Goal: Task Accomplishment & Management: Manage account settings

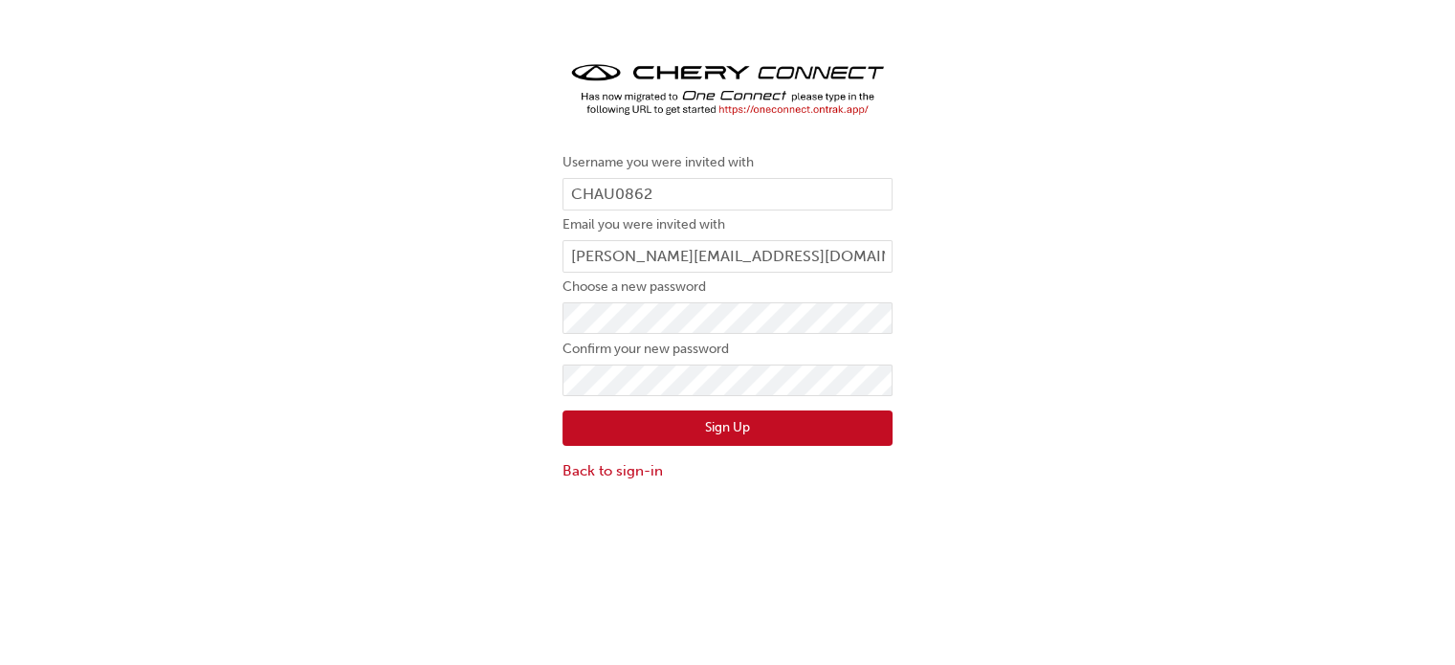
click at [513, 381] on div "Username you were invited with CHAU0862 Email you were invited with [PERSON_NAM…" at bounding box center [727, 269] width 1455 height 453
click at [646, 435] on button "Sign Up" at bounding box center [727, 428] width 330 height 36
click at [624, 556] on div "Username you were invited with CHAU0862 Email you were invited with [PERSON_NAM…" at bounding box center [727, 375] width 1455 height 665
click at [601, 466] on link "Back to sign-in" at bounding box center [727, 471] width 330 height 22
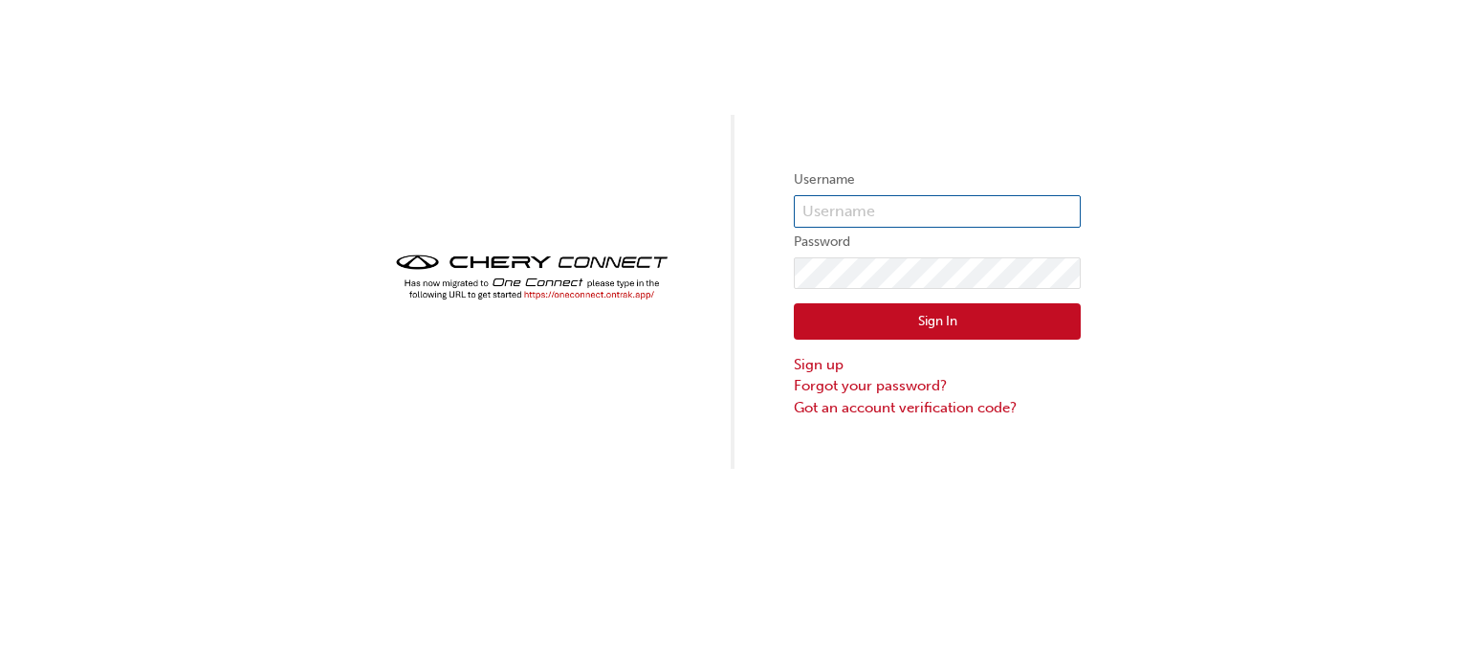
type input "CHAU0862"
click at [882, 192] on form "Username CHAU0862 Password Sign In Sign up Forgot your password? Got an account…" at bounding box center [937, 293] width 287 height 250
click at [918, 322] on button "Sign In" at bounding box center [937, 321] width 287 height 36
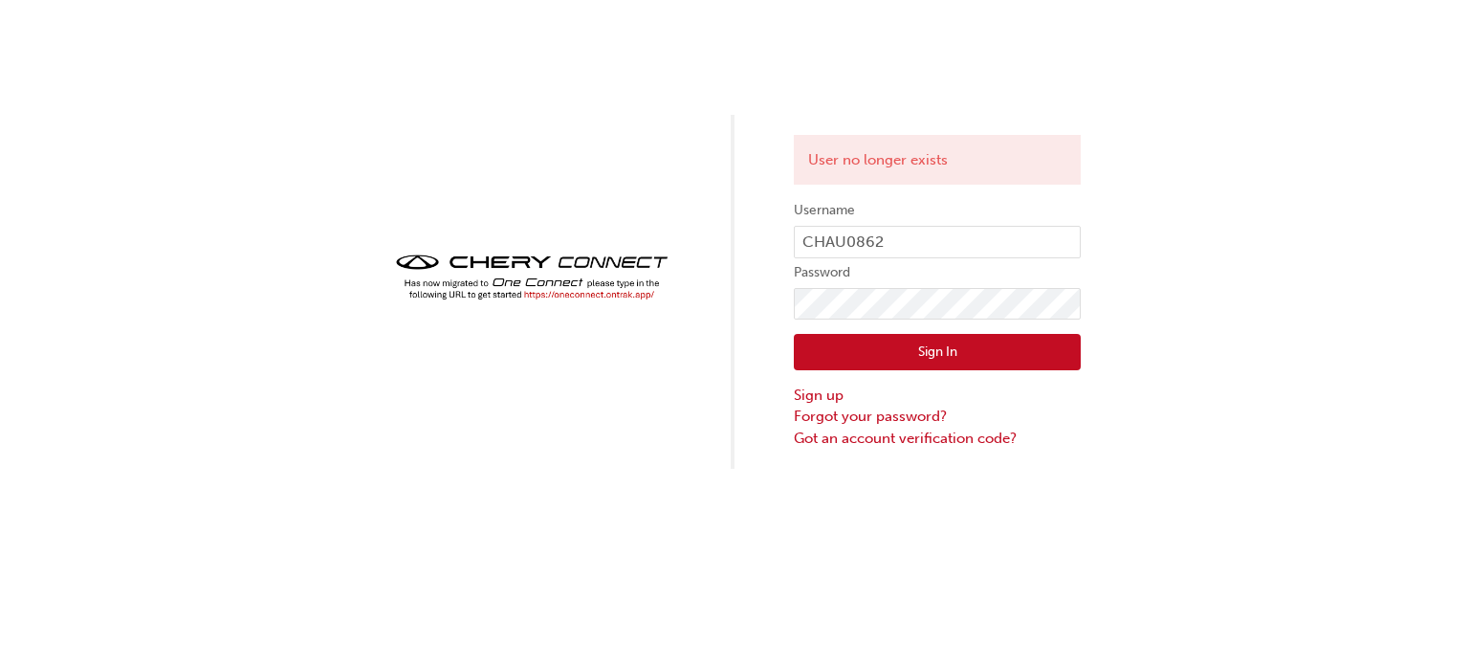
click at [588, 297] on img at bounding box center [531, 277] width 287 height 56
click at [587, 293] on img at bounding box center [531, 277] width 287 height 56
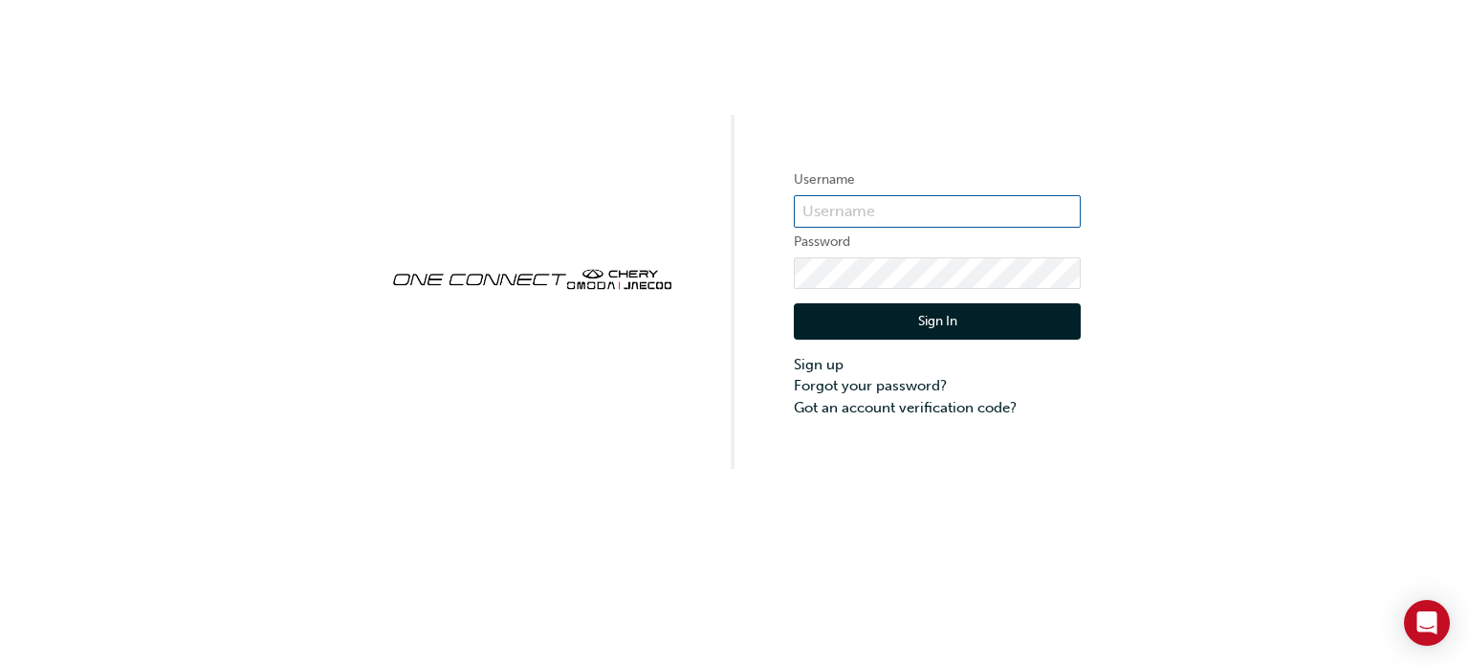
type input "CHAU0862"
click at [886, 319] on button "Sign In" at bounding box center [937, 321] width 287 height 36
